Goal: Transaction & Acquisition: Purchase product/service

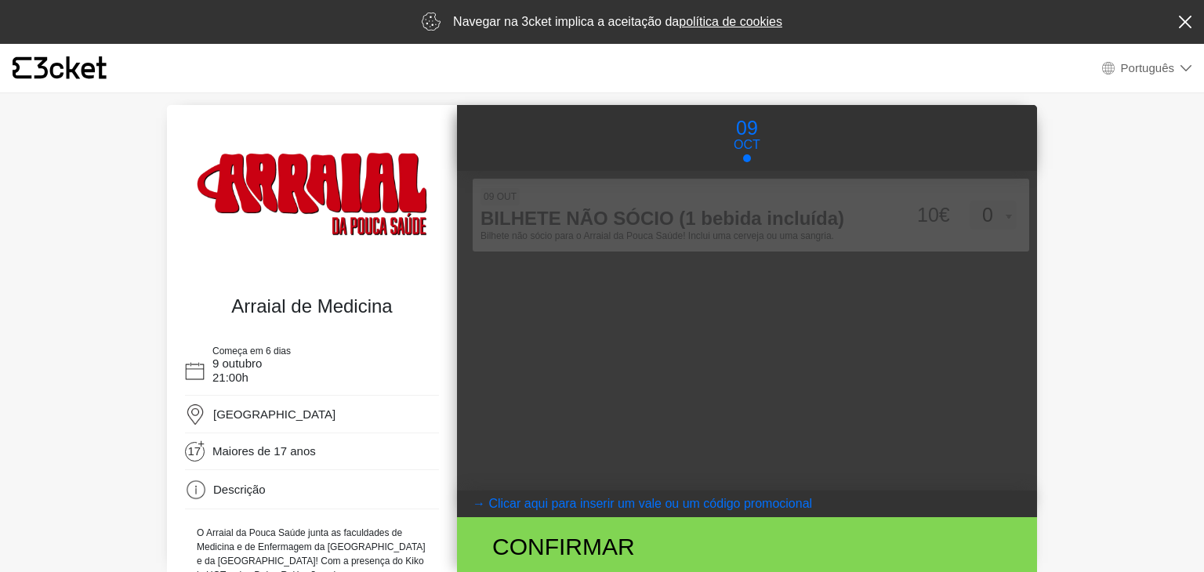
select select "pt_PT"
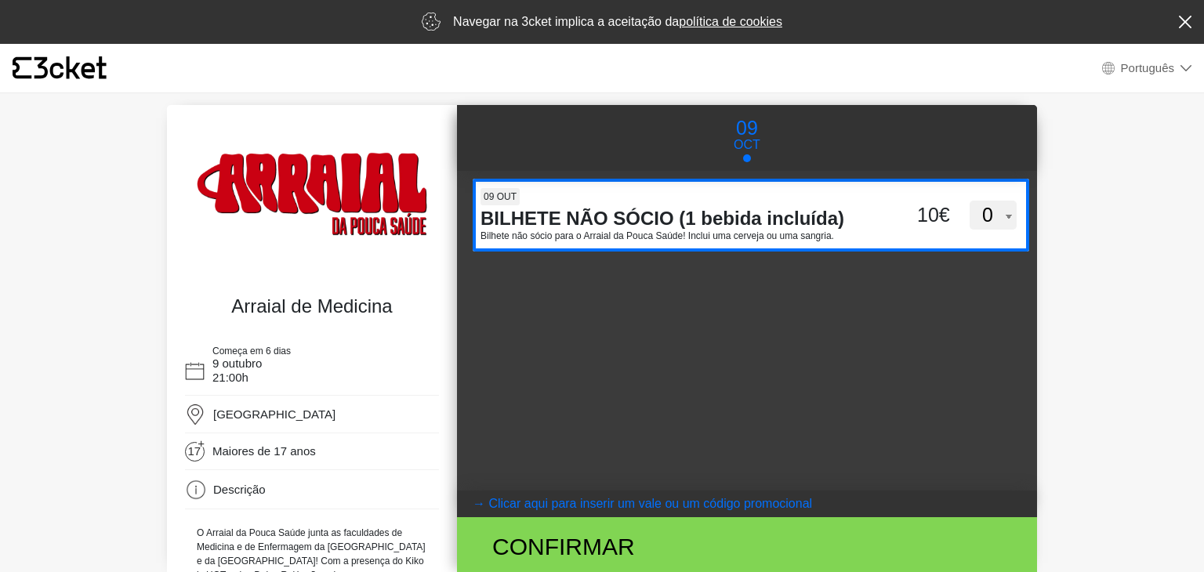
click at [988, 215] on select "0 1 2 3 4 5 6 7 8 9 10 11 12 13 14 15" at bounding box center [992, 216] width 47 height 30
select select "1"
click at [969, 201] on select "0 1 2 3 4 5 6 7 8 9 10 11 12 13 14 15" at bounding box center [992, 216] width 47 height 30
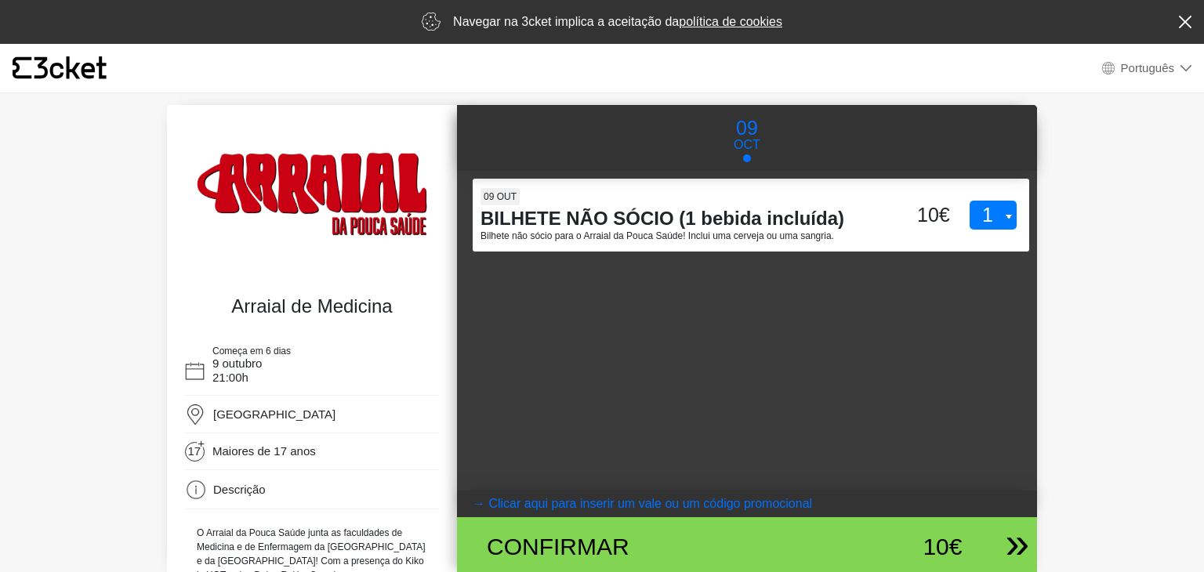
click at [928, 543] on div "10€" at bounding box center [895, 546] width 133 height 35
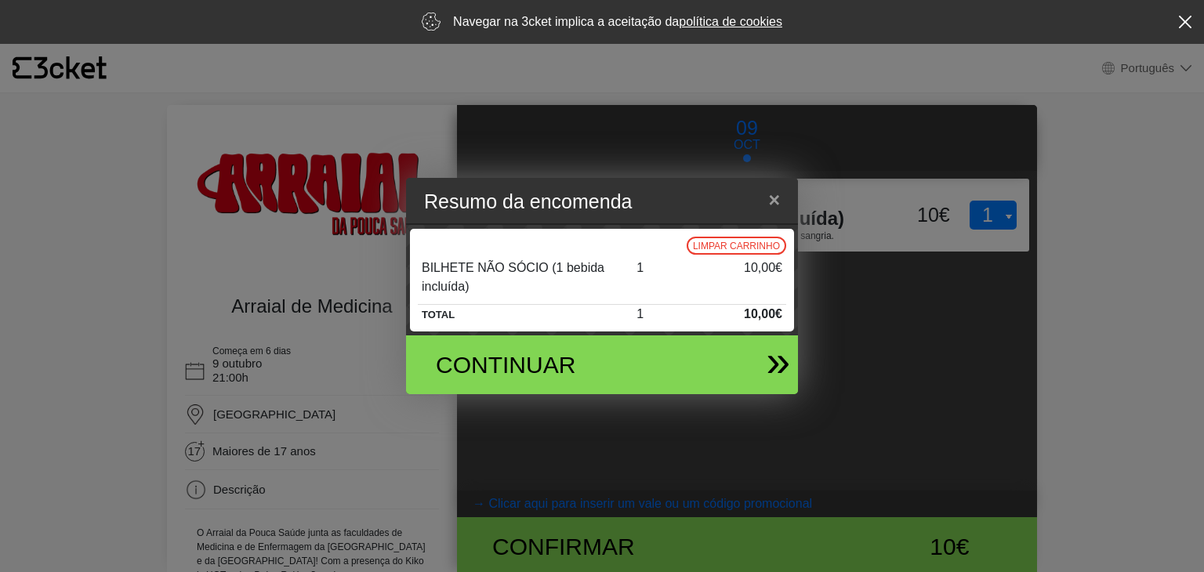
click at [765, 346] on div "Continuar" at bounding box center [602, 364] width 392 height 59
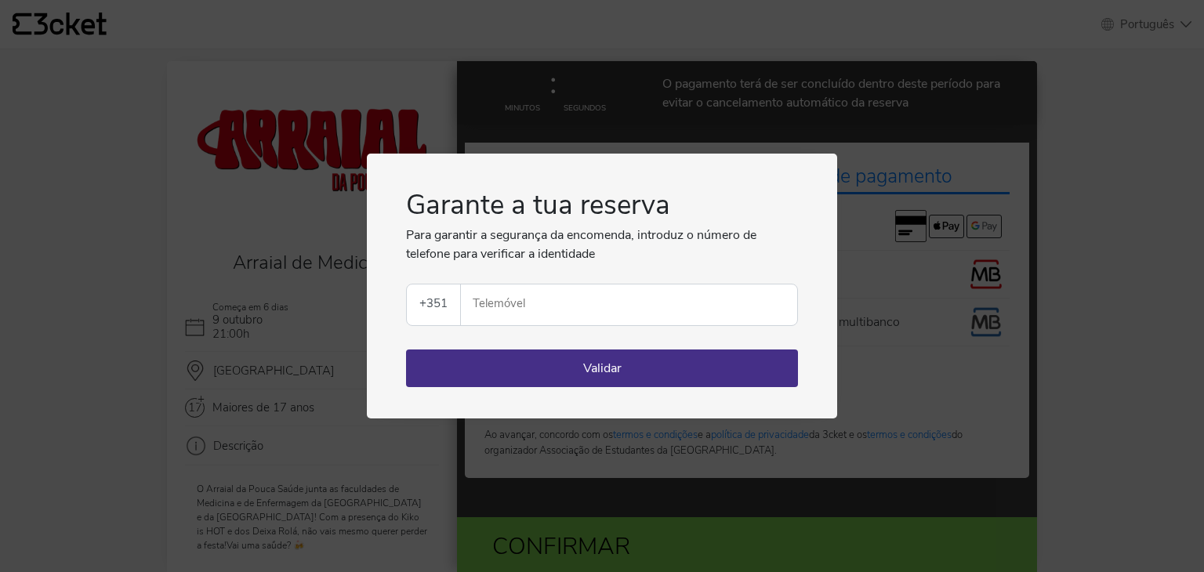
select select "pt_PT"
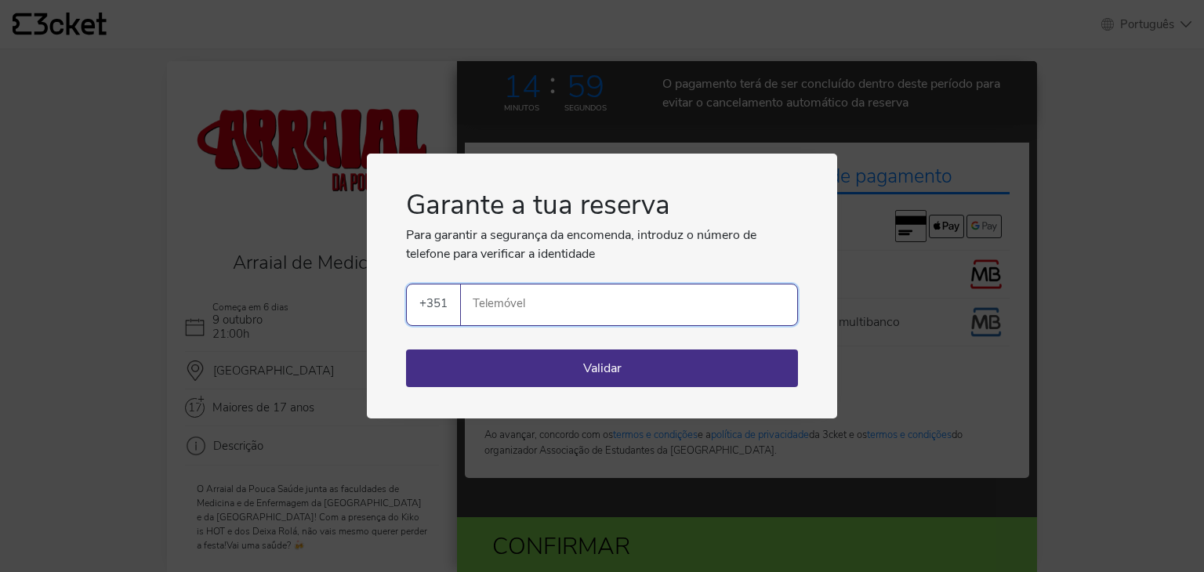
click at [599, 302] on input "Telemóvel" at bounding box center [635, 304] width 324 height 41
type input "914999420"
click at [590, 370] on button "Validar" at bounding box center [602, 368] width 392 height 38
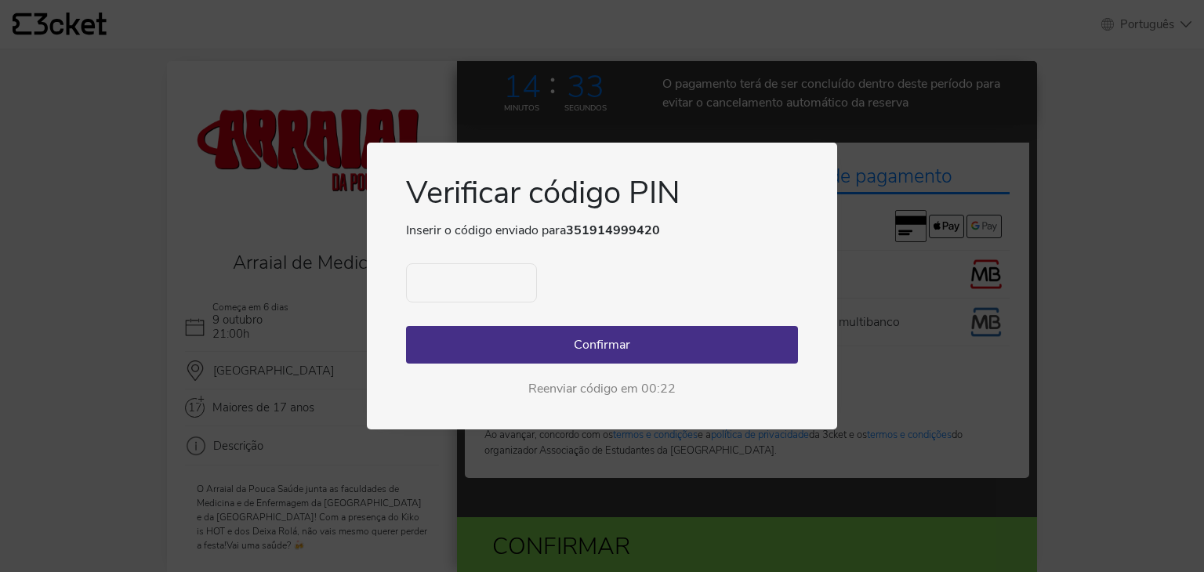
click at [481, 286] on input "text" at bounding box center [471, 282] width 131 height 39
type input "7252"
click at [553, 364] on div "7252 Confirmar Reenviar código" at bounding box center [602, 330] width 392 height 135
click at [580, 356] on button "Confirmar" at bounding box center [602, 345] width 392 height 38
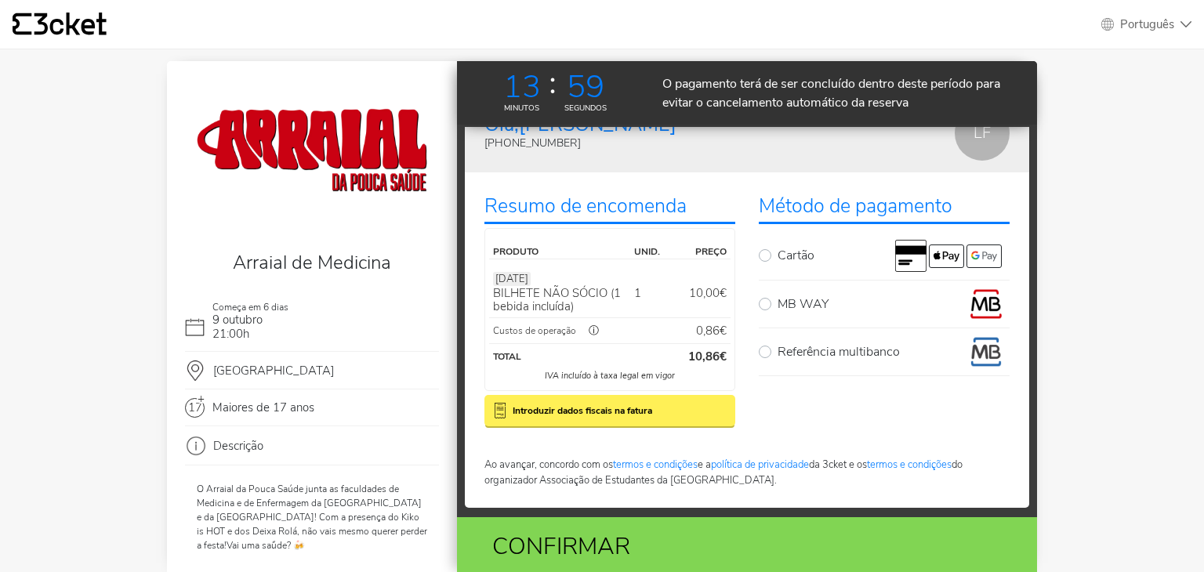
scroll to position [53, 0]
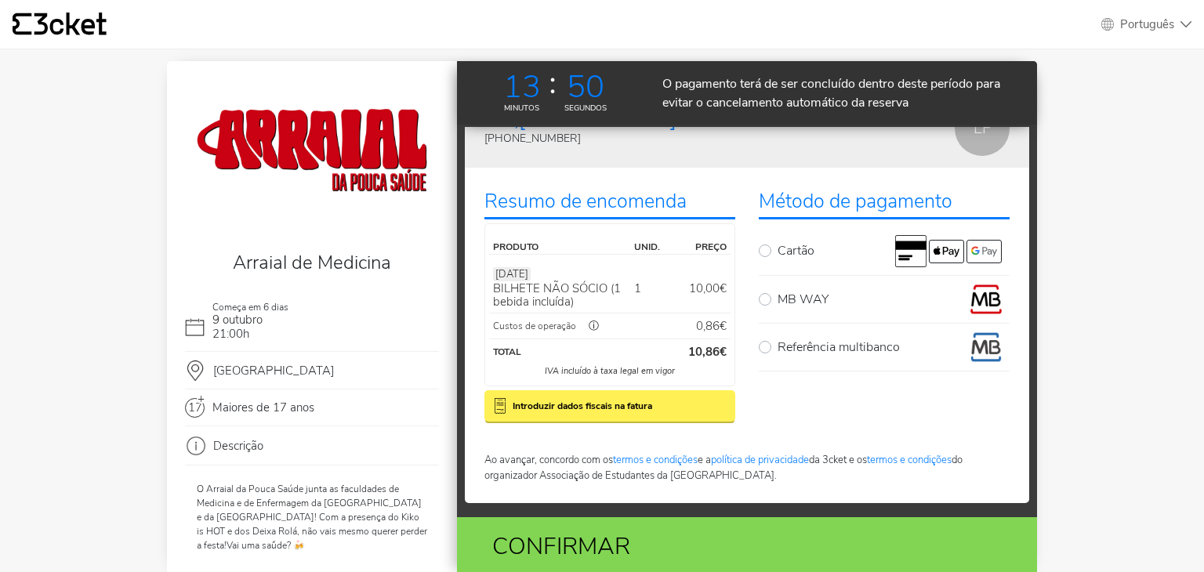
click at [622, 399] on b "Introduzir dados fiscais na fatura" at bounding box center [581, 406] width 139 height 14
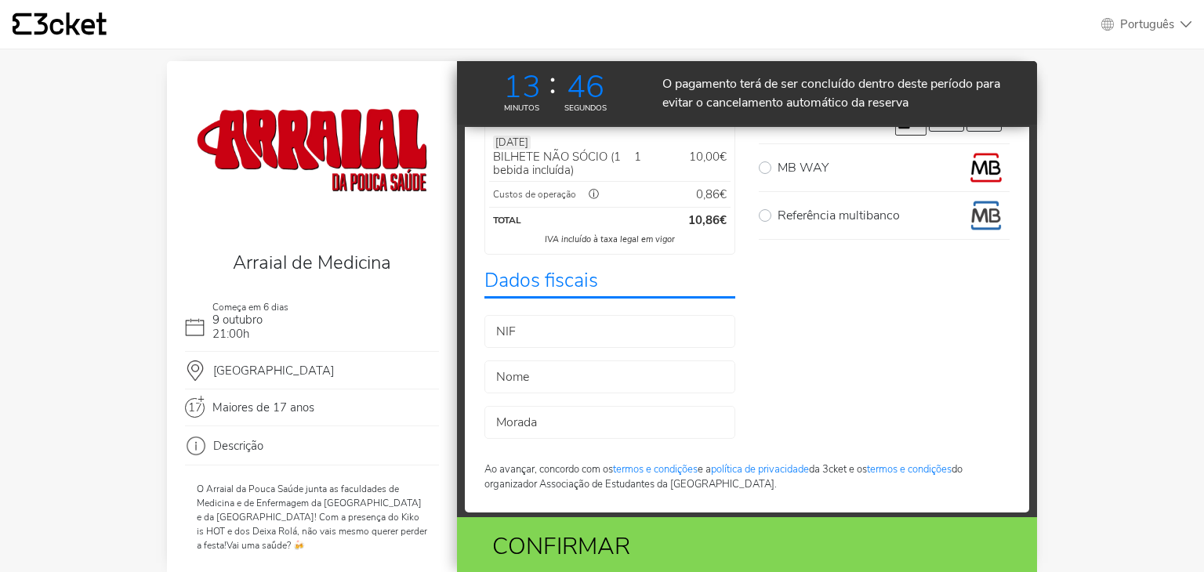
scroll to position [194, 0]
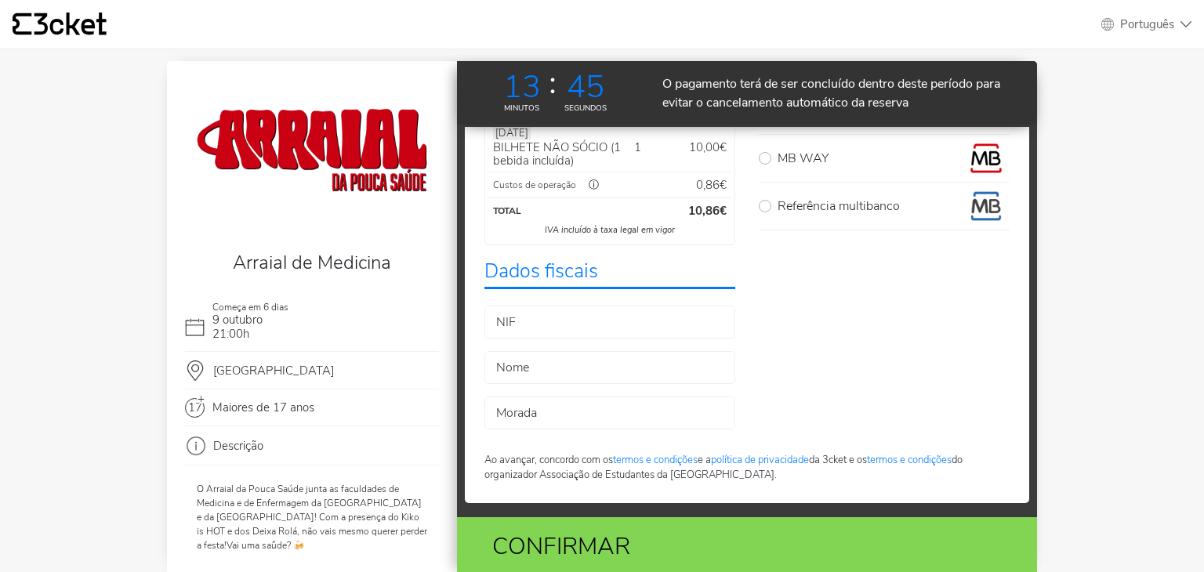
click at [623, 364] on input "Nome" at bounding box center [609, 367] width 251 height 33
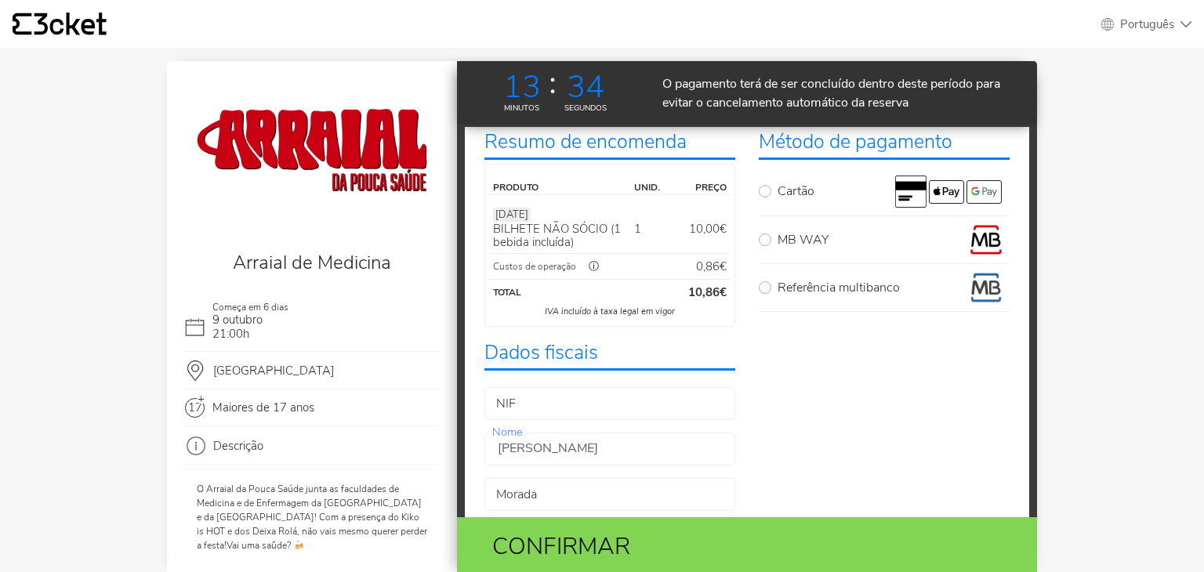
scroll to position [115, 0]
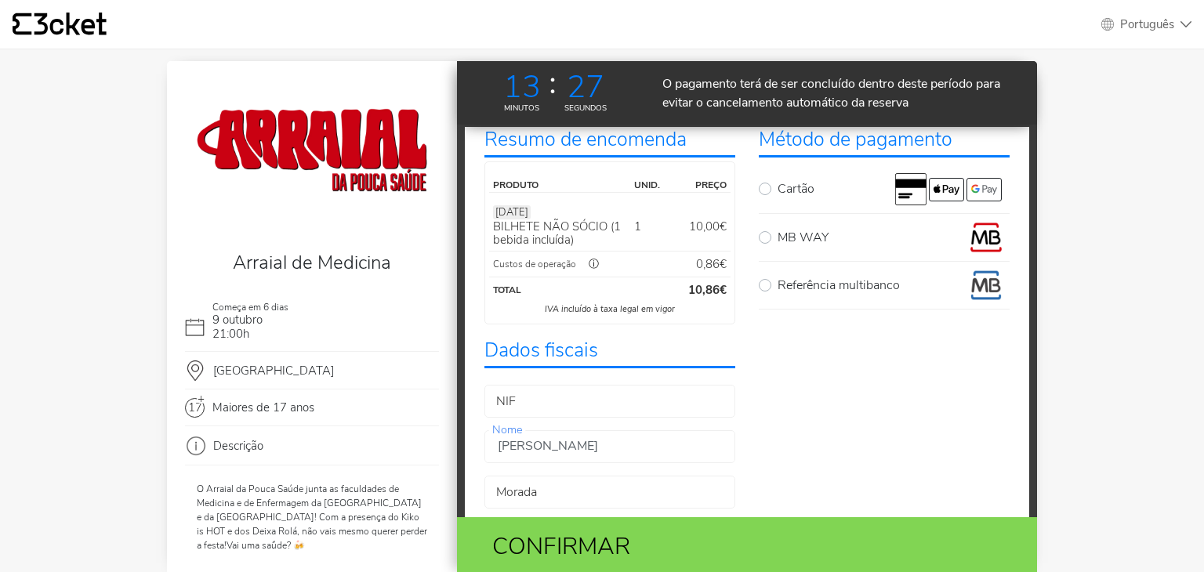
type input "Laura Ferreira"
click at [1027, 248] on div "Olá, Laura +351914999420 LF Resumo de encomenda Produto unid. Preço 09 Oct BILH…" at bounding box center [747, 322] width 580 height 390
click at [777, 237] on label "MB WAY" at bounding box center [893, 237] width 232 height 31
click at [777, 232] on input "MB WAY" at bounding box center [782, 227] width 10 height 10
radio input "true"
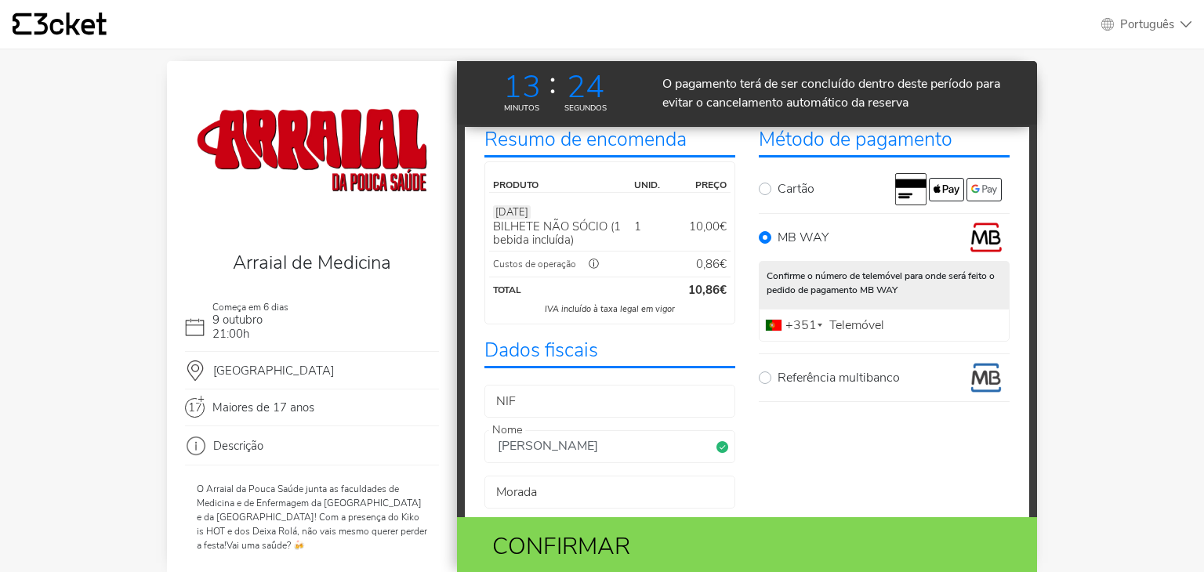
click at [867, 326] on label "Telemóvel" at bounding box center [856, 325] width 63 height 10
click at [867, 326] on input "Telemóvel" at bounding box center [884, 325] width 251 height 33
type input "910922715"
click at [1026, 306] on div "Olá, Laura +351914999420 LF Resumo de encomenda Produto unid. Preço 09 Oct BILH…" at bounding box center [747, 322] width 580 height 390
drag, startPoint x: 1026, startPoint y: 306, endPoint x: 1029, endPoint y: 330, distance: 24.5
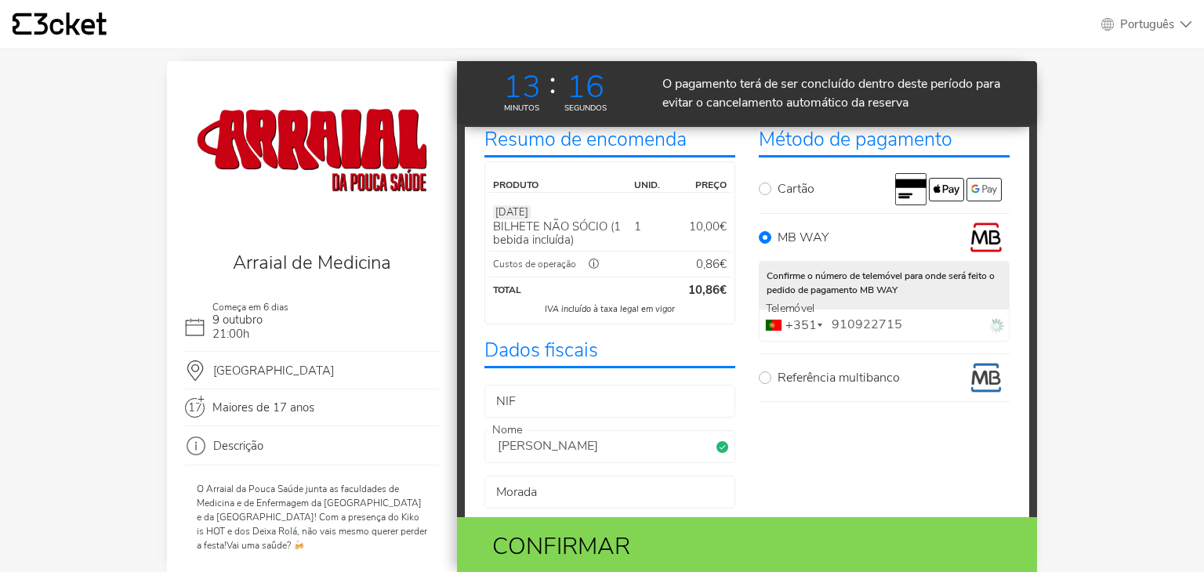
click at [1029, 330] on div "Olá, Laura +351914999420 LF Resumo de encomenda Produto unid. Preço 09 Oct BILH…" at bounding box center [747, 322] width 580 height 390
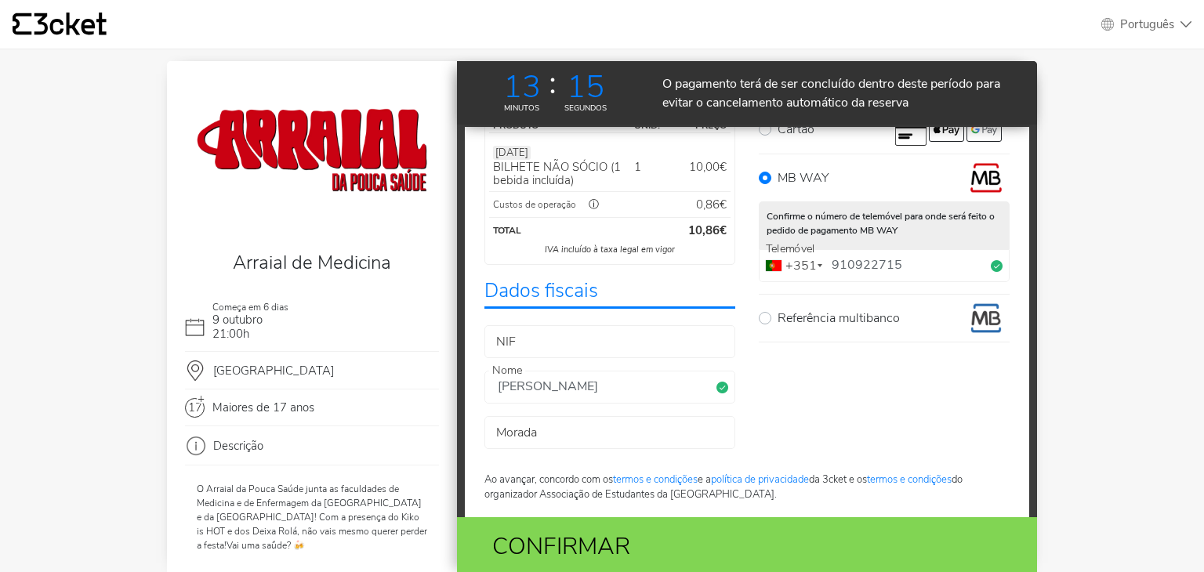
scroll to position [194, 0]
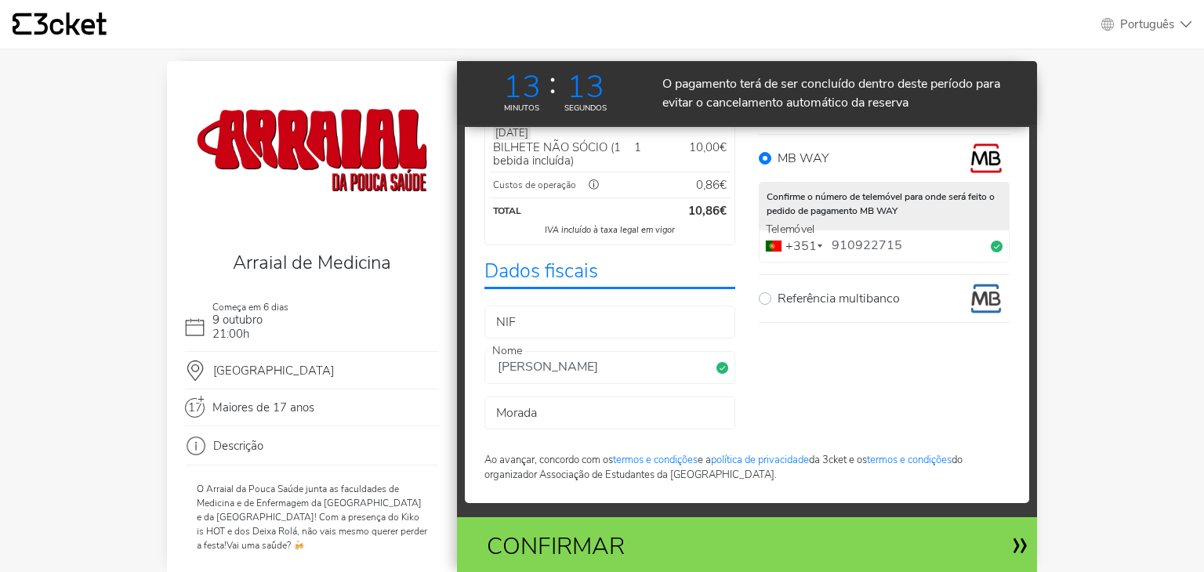
click at [724, 543] on div "Confirmar" at bounding box center [652, 546] width 354 height 35
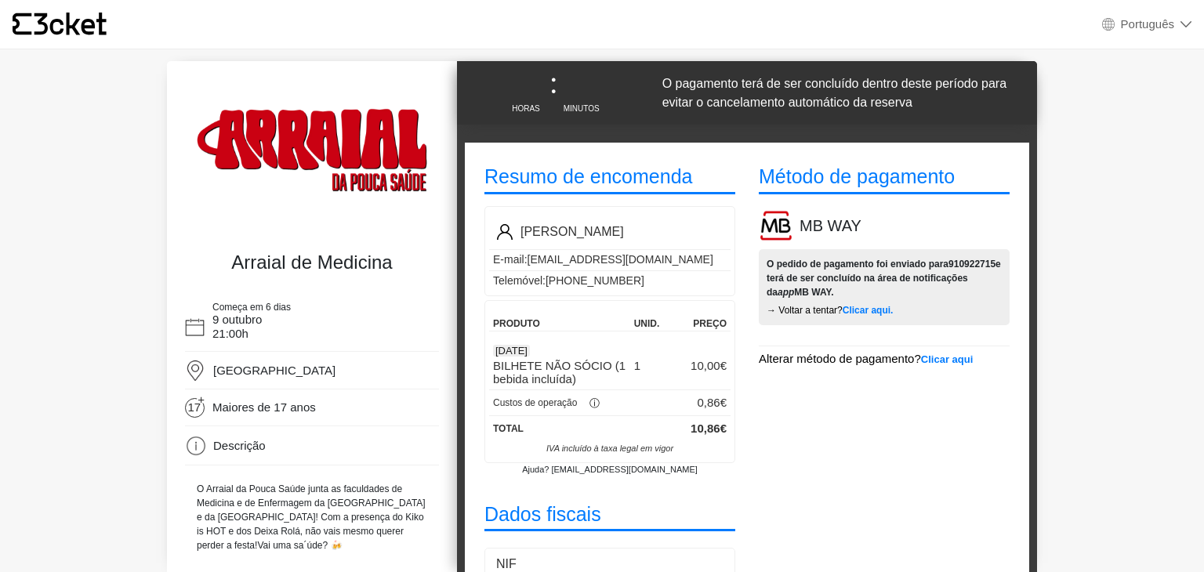
select select "pt_PT"
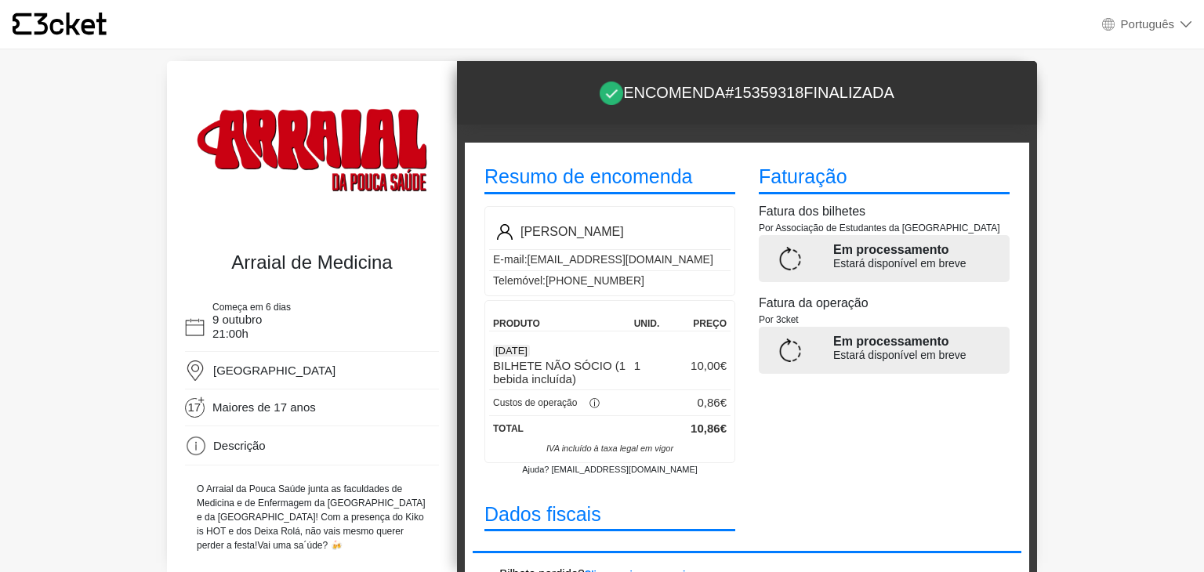
select select "pt_PT"
drag, startPoint x: 1024, startPoint y: 335, endPoint x: 1024, endPoint y: 403, distance: 68.2
click at [1024, 403] on div "Resumo de encomenda Laura Ferreira E-mail: lauraverferreira93@gmail.com Telemóv…" at bounding box center [747, 351] width 580 height 449
